Goal: Check status: Check status

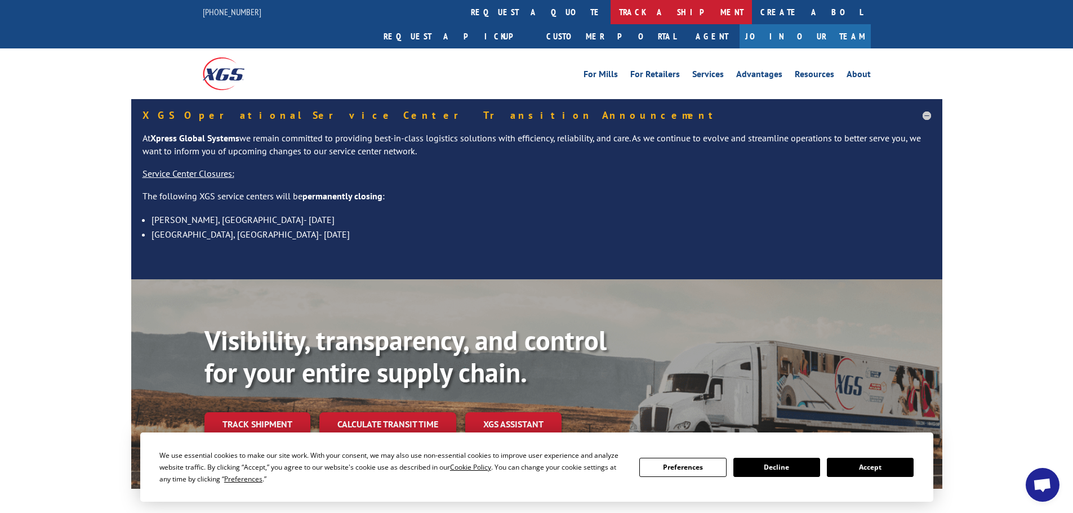
click at [610, 10] on link "track a shipment" at bounding box center [680, 12] width 141 height 24
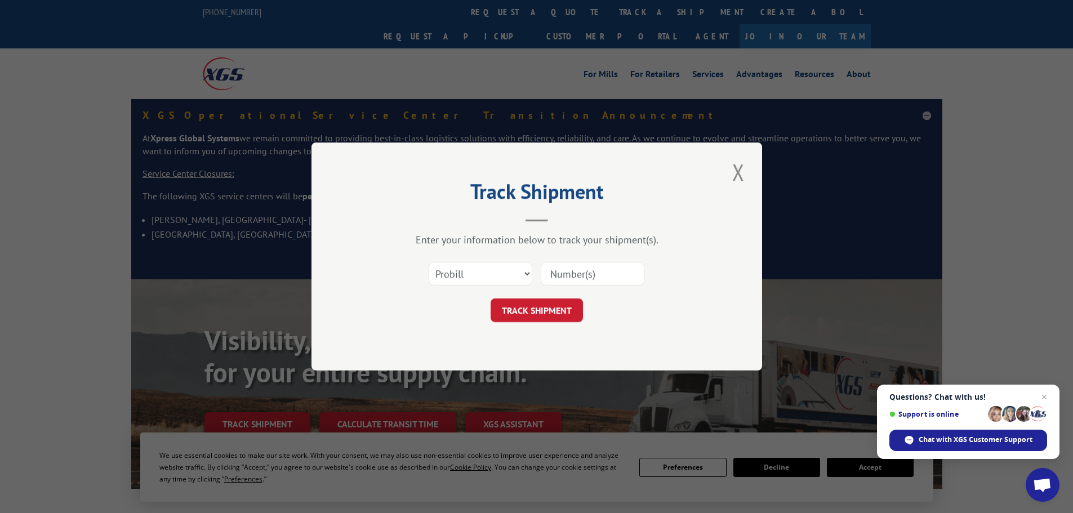
click at [590, 275] on input at bounding box center [593, 274] width 104 height 24
paste input "520131040"
type input "520131040"
click at [551, 309] on button "TRACK SHIPMENT" at bounding box center [537, 310] width 92 height 24
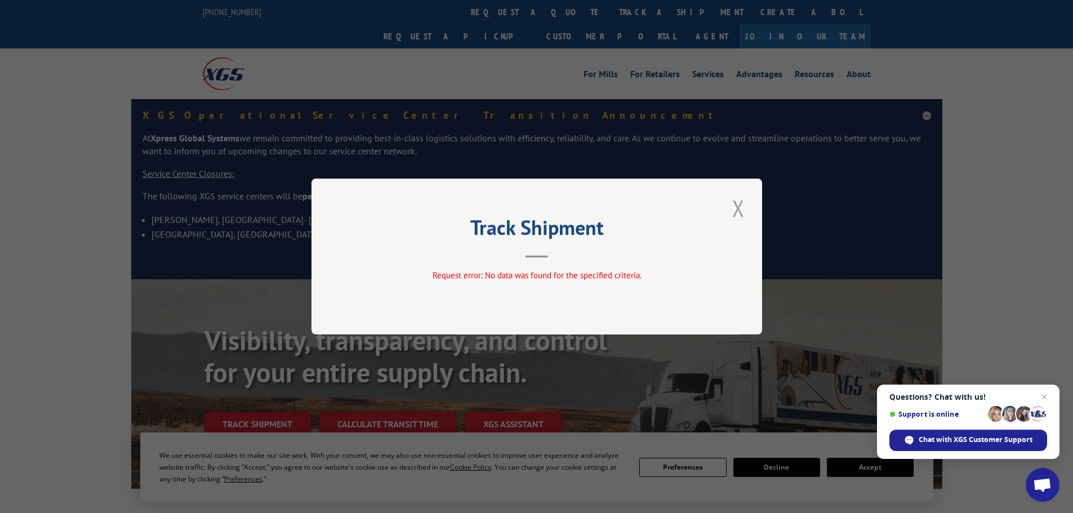
click at [745, 213] on button "Close modal" at bounding box center [738, 208] width 19 height 31
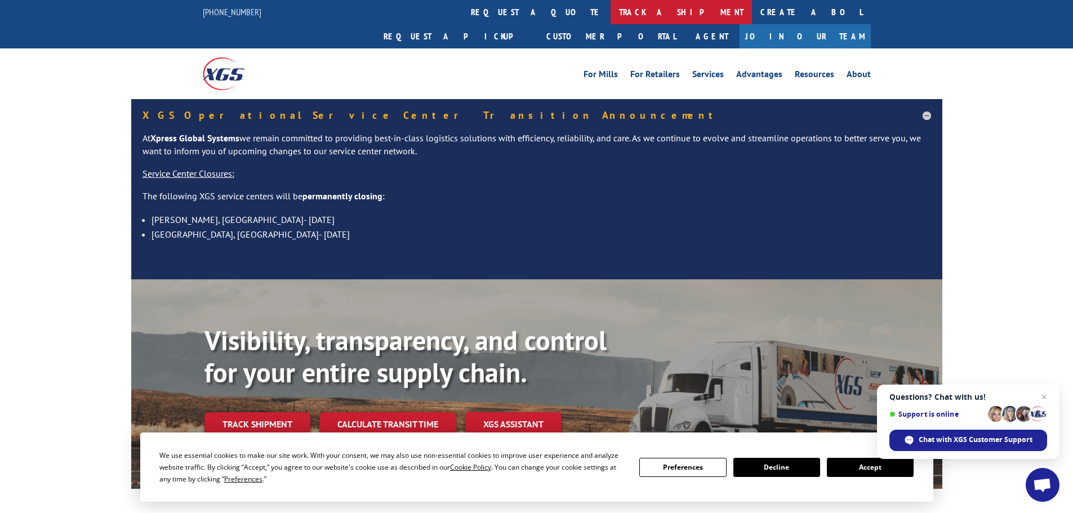
click at [610, 12] on link "track a shipment" at bounding box center [680, 12] width 141 height 24
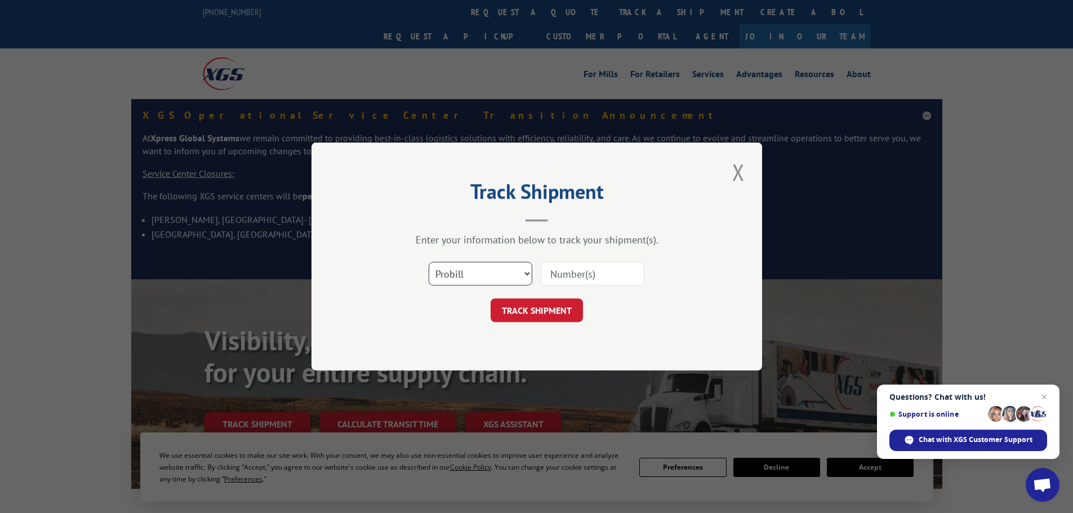
click at [478, 279] on select "Select category... Probill BOL PO" at bounding box center [481, 274] width 104 height 24
click at [429, 262] on select "Select category... Probill BOL PO" at bounding box center [481, 274] width 104 height 24
drag, startPoint x: 599, startPoint y: 277, endPoint x: 564, endPoint y: 298, distance: 40.2
click at [599, 277] on input at bounding box center [593, 274] width 104 height 24
paste input "17108356"
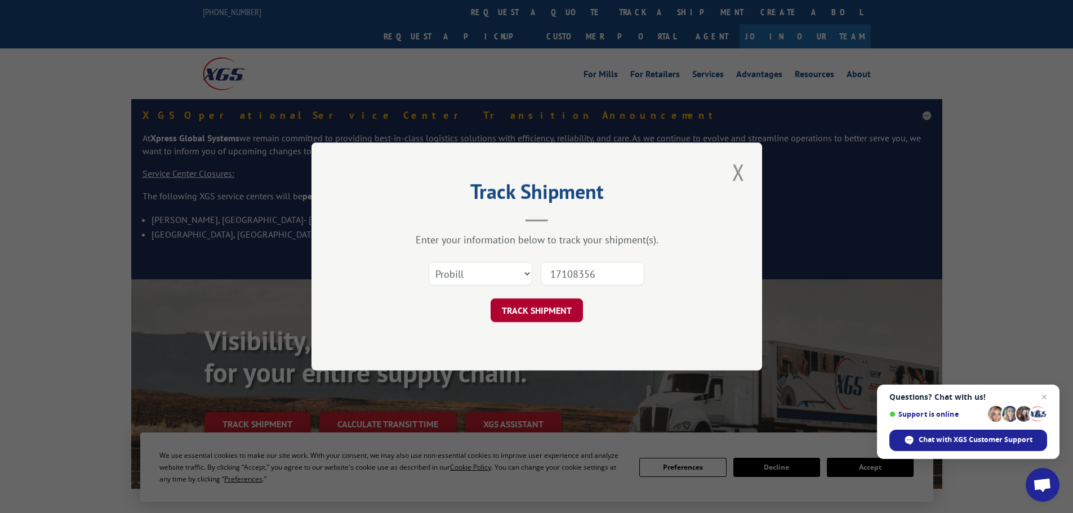
type input "17108356"
click at [549, 307] on button "TRACK SHIPMENT" at bounding box center [537, 310] width 92 height 24
